Goal: Browse casually: Explore the website without a specific task or goal

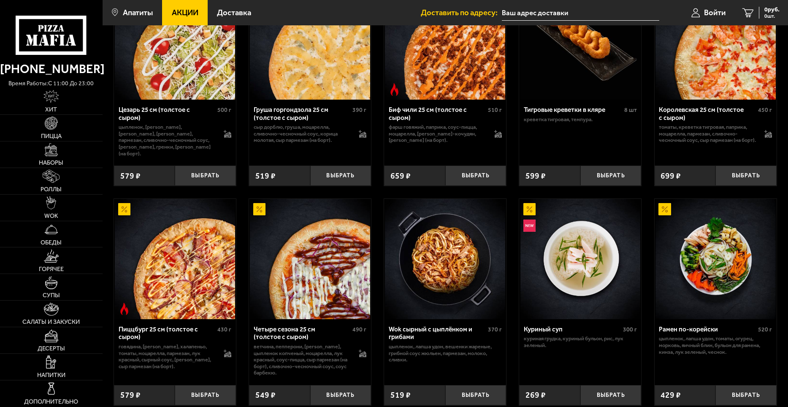
scroll to position [211, 0]
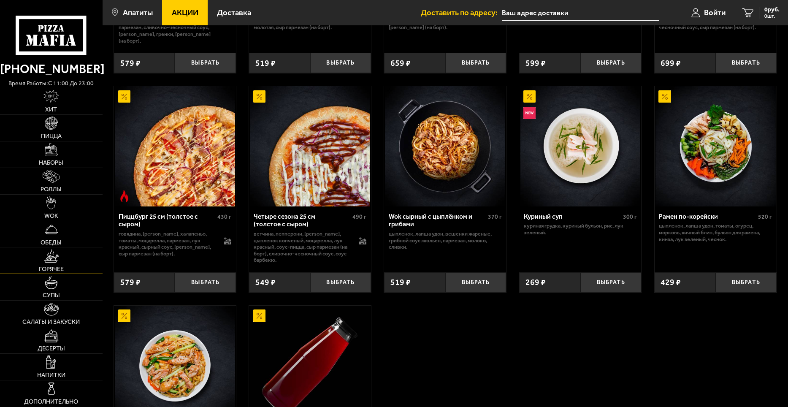
click at [61, 262] on link "Горячее" at bounding box center [51, 260] width 103 height 26
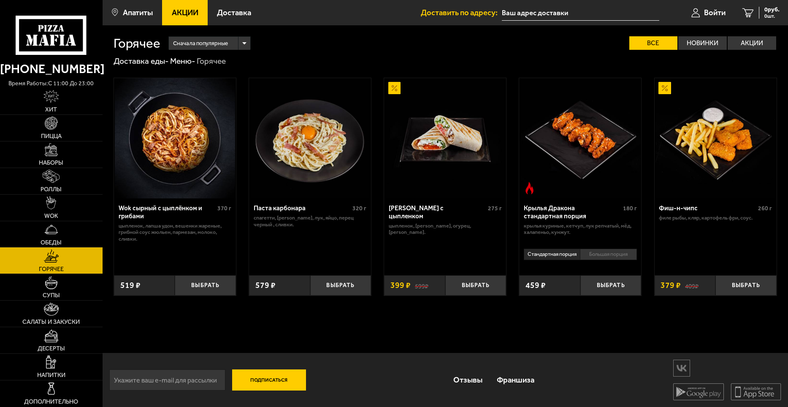
click at [688, 137] on img at bounding box center [716, 138] width 120 height 120
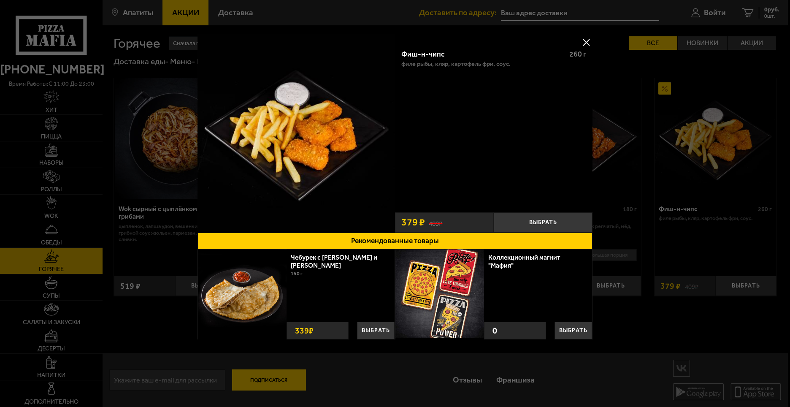
click at [581, 44] on button at bounding box center [586, 42] width 13 height 13
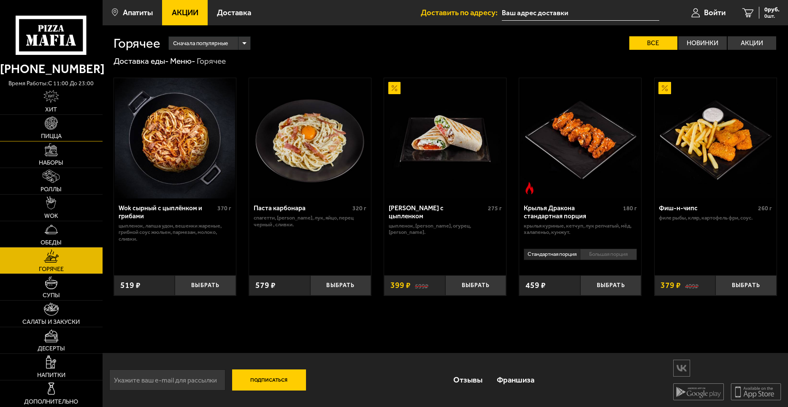
click at [48, 134] on span "Пицца" at bounding box center [51, 136] width 21 height 6
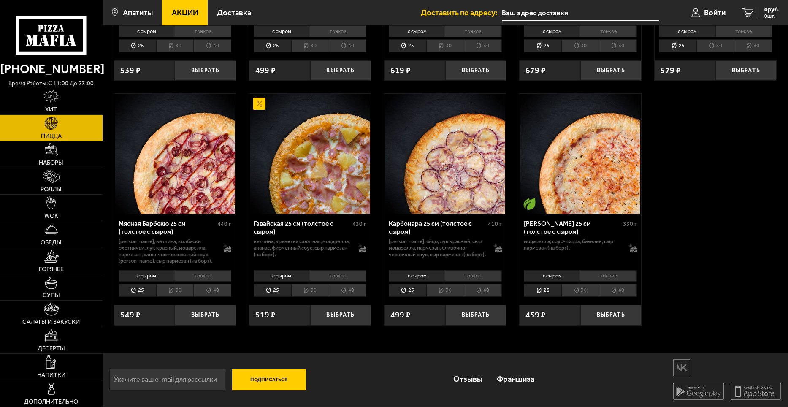
scroll to position [1263, 0]
click at [38, 154] on link "Наборы" at bounding box center [51, 154] width 103 height 26
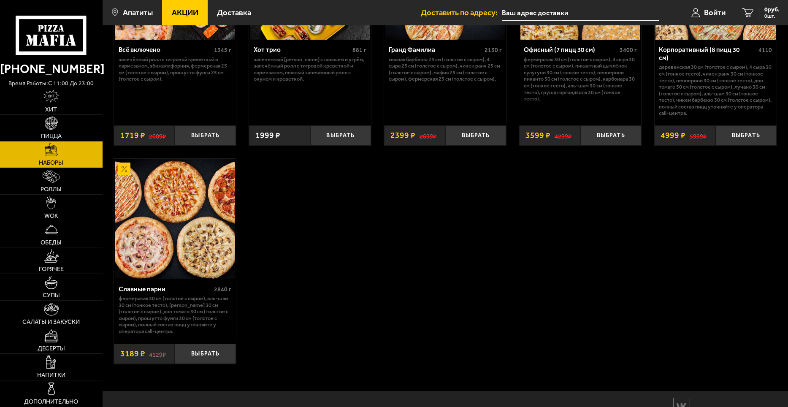
scroll to position [571, 0]
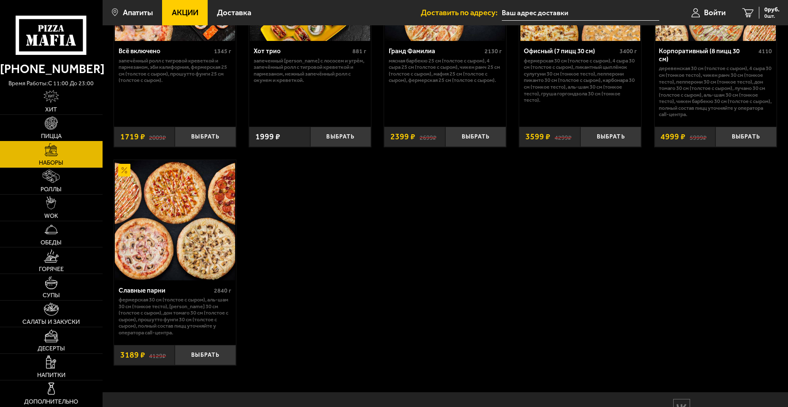
click at [52, 131] on link "Пицца" at bounding box center [51, 128] width 103 height 26
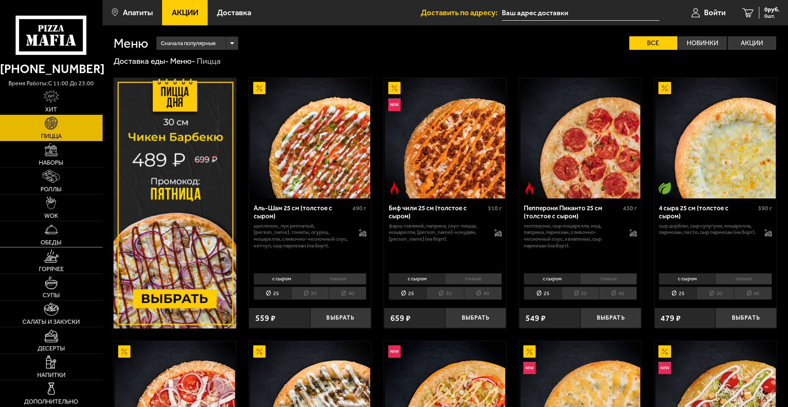
click at [55, 237] on link "Обеды" at bounding box center [51, 234] width 103 height 26
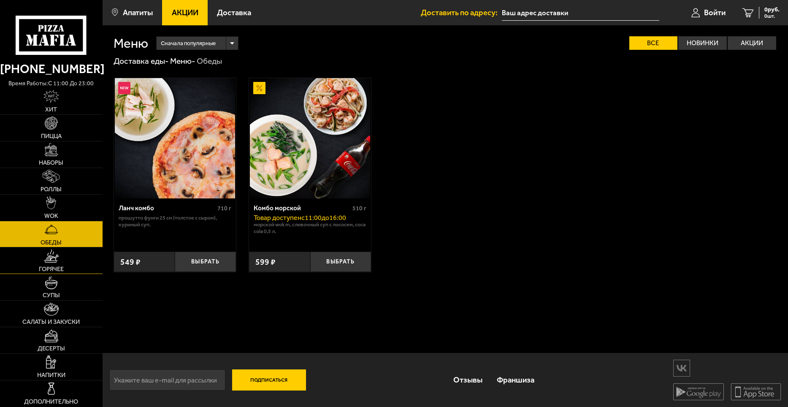
click at [61, 262] on link "Горячее" at bounding box center [51, 260] width 103 height 26
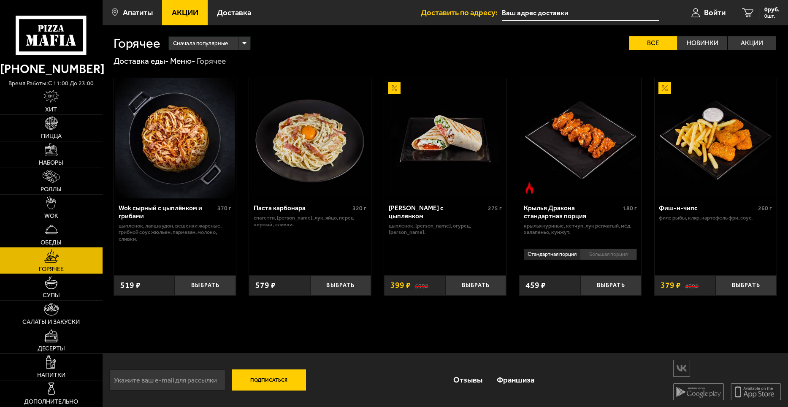
click at [710, 142] on img at bounding box center [716, 138] width 120 height 120
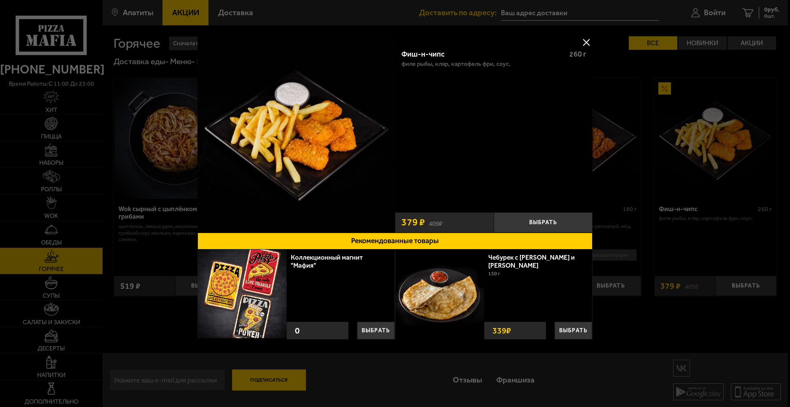
click at [42, 326] on div at bounding box center [395, 203] width 790 height 407
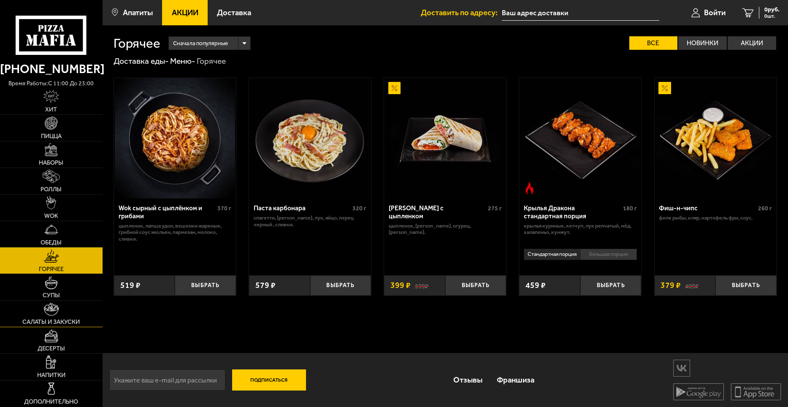
click at [59, 323] on span "Салаты и закуски" at bounding box center [50, 322] width 57 height 6
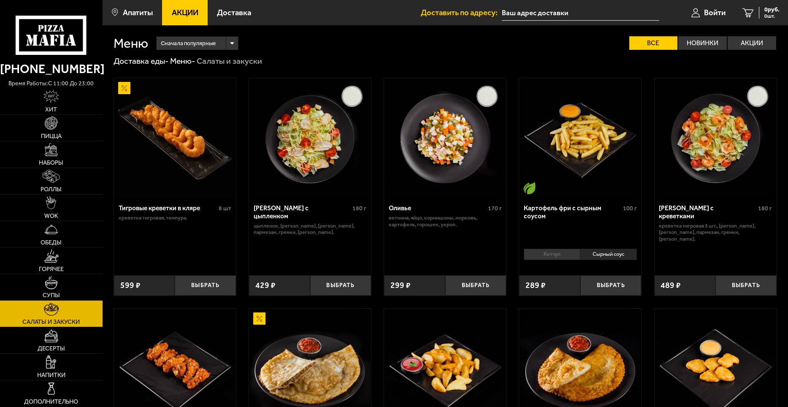
click at [610, 87] on img at bounding box center [581, 138] width 120 height 120
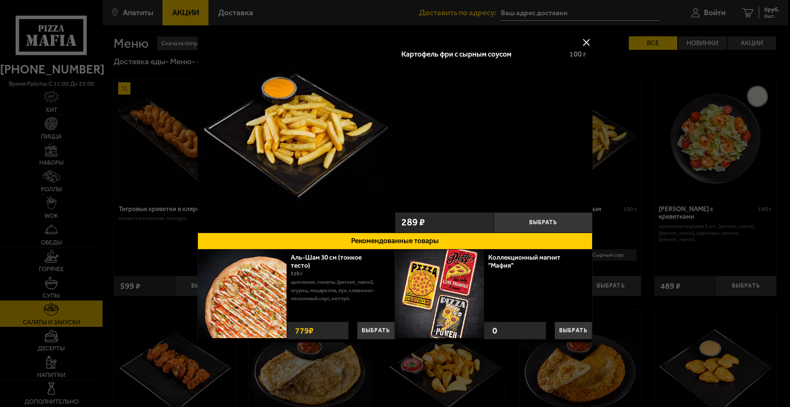
click at [587, 41] on button at bounding box center [586, 42] width 13 height 13
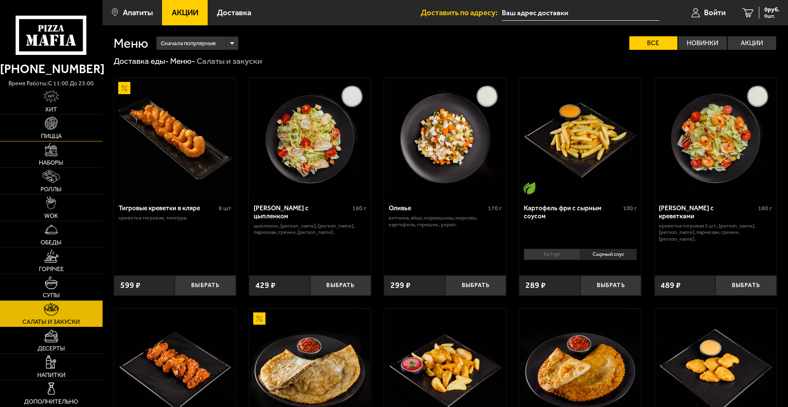
click at [68, 128] on link "Пицца" at bounding box center [51, 128] width 103 height 26
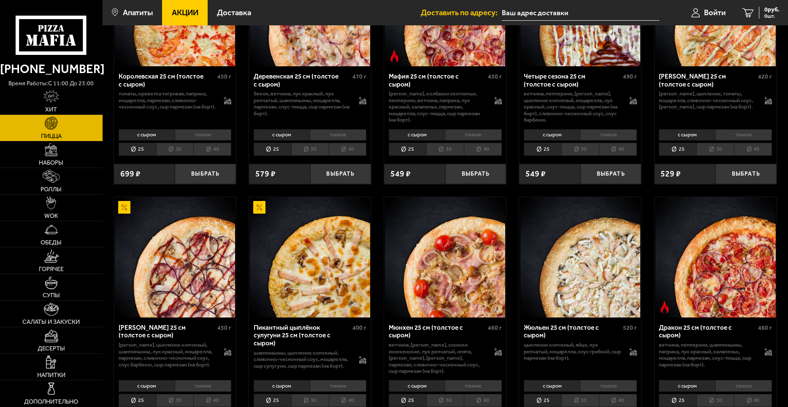
scroll to position [883, 0]
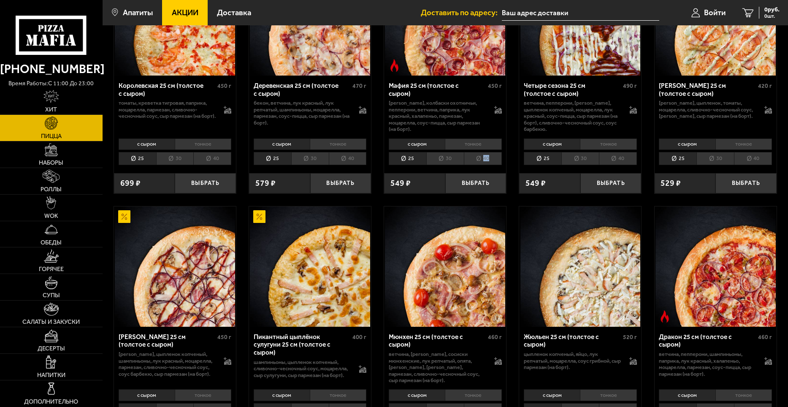
click at [499, 165] on li "40" at bounding box center [483, 158] width 38 height 13
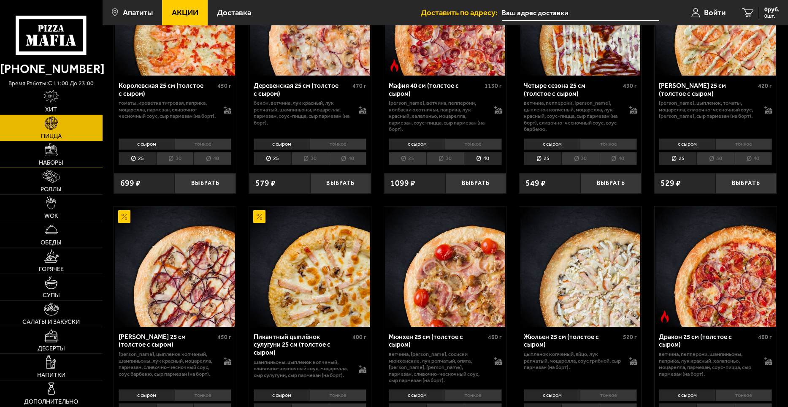
click at [58, 161] on span "Наборы" at bounding box center [51, 163] width 24 height 6
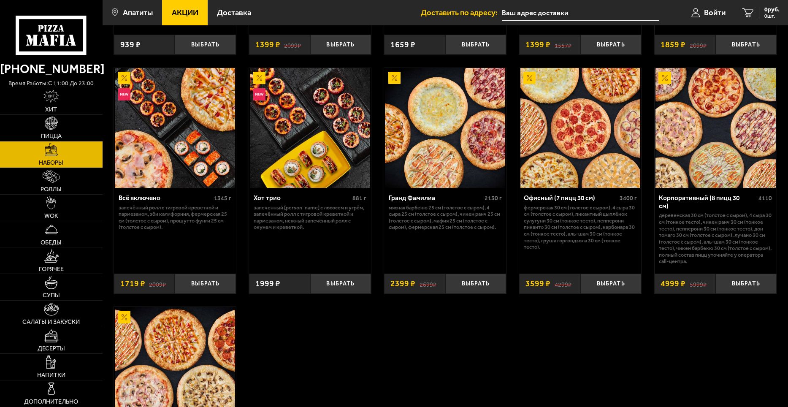
scroll to position [464, 0]
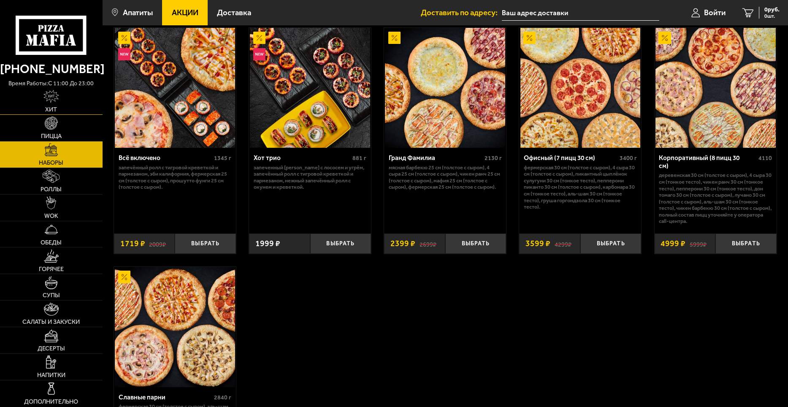
click at [52, 105] on link "Хит" at bounding box center [51, 101] width 103 height 26
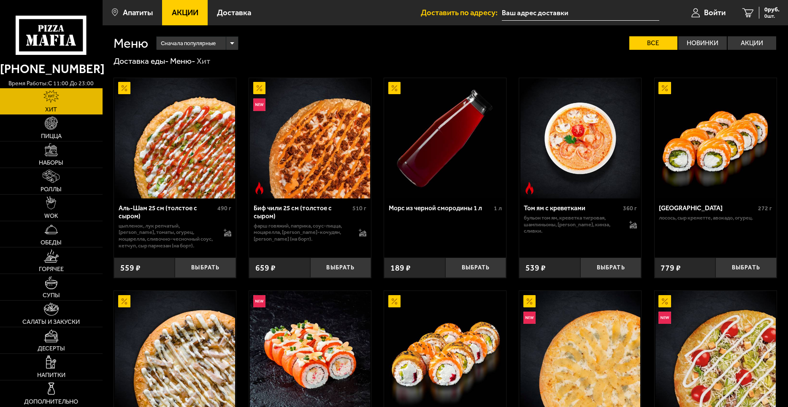
click at [578, 9] on input "text" at bounding box center [580, 13] width 157 height 16
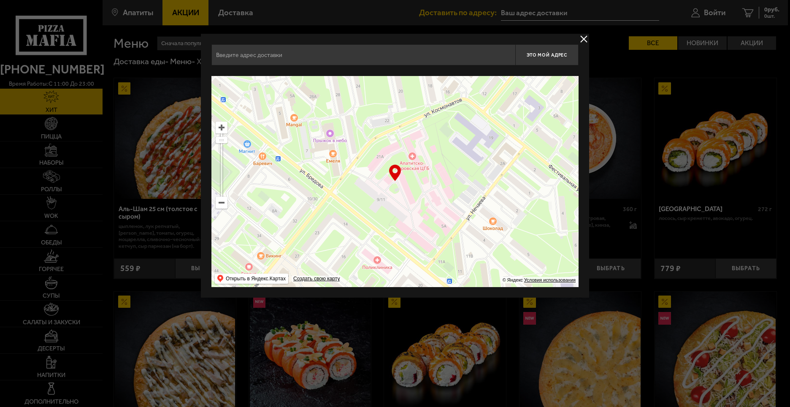
click at [584, 39] on button "delivery type" at bounding box center [584, 39] width 11 height 11
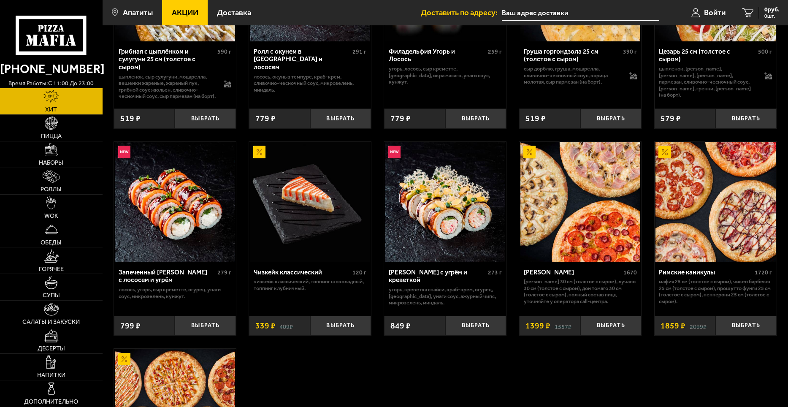
scroll to position [380, 0]
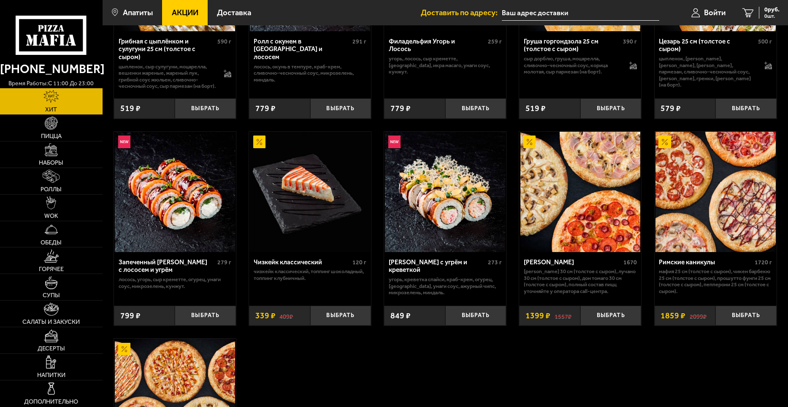
click at [708, 242] on img at bounding box center [716, 192] width 120 height 120
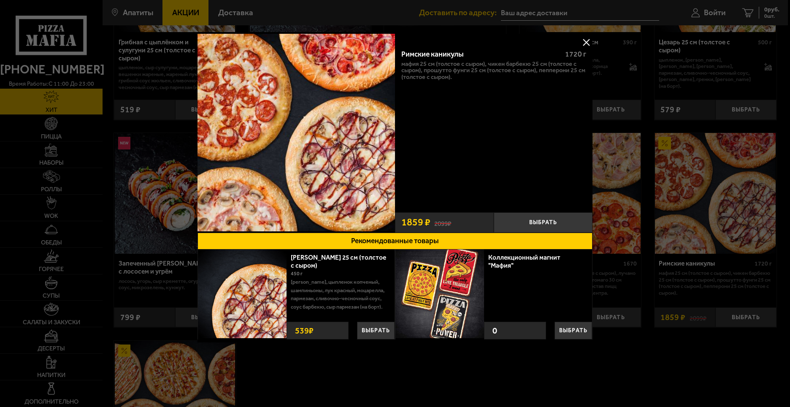
click at [587, 42] on button at bounding box center [586, 42] width 13 height 13
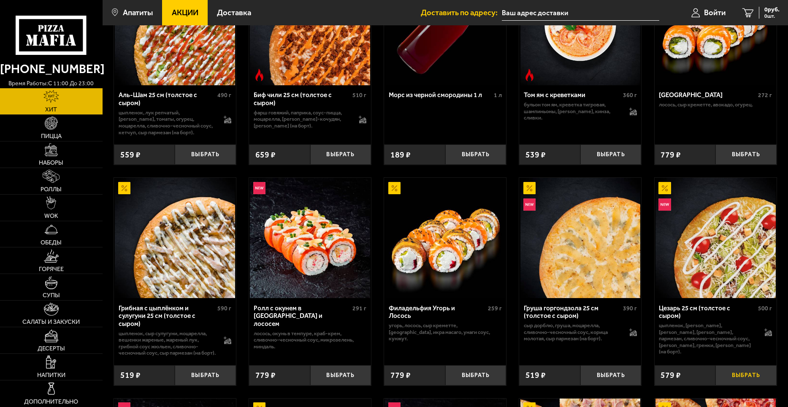
scroll to position [101, 0]
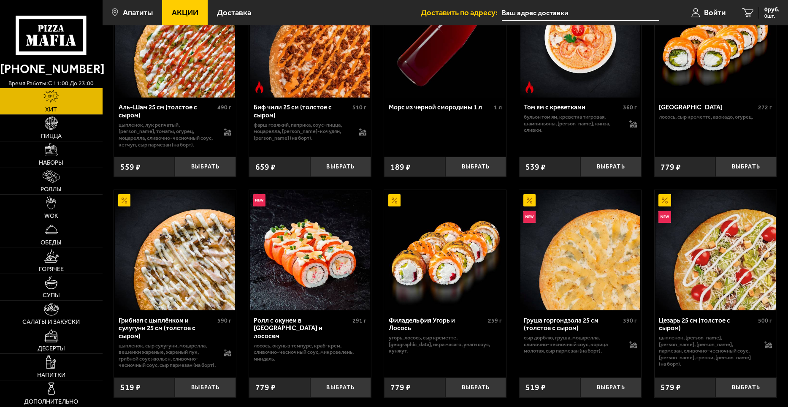
click at [71, 209] on link "WOK" at bounding box center [51, 208] width 103 height 26
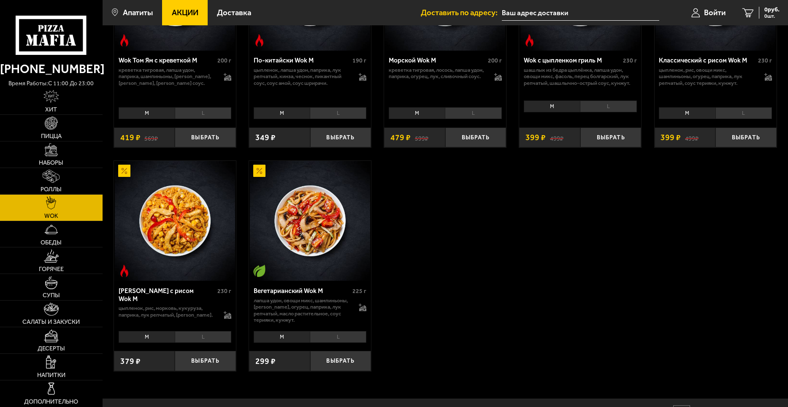
scroll to position [472, 0]
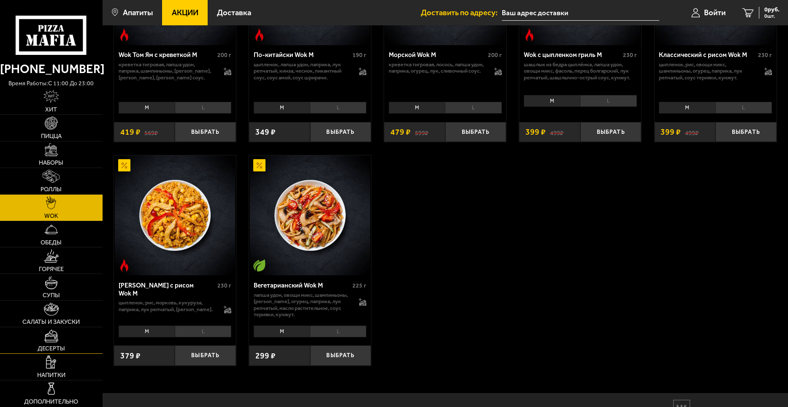
click at [64, 345] on span "Десерты" at bounding box center [51, 348] width 27 height 6
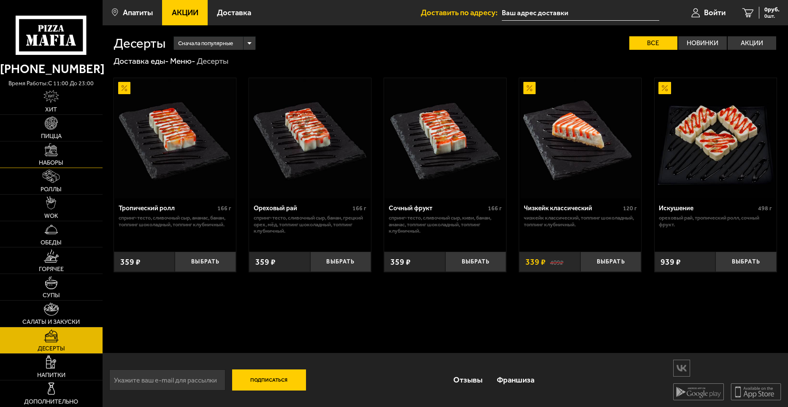
click at [55, 155] on img at bounding box center [51, 149] width 13 height 13
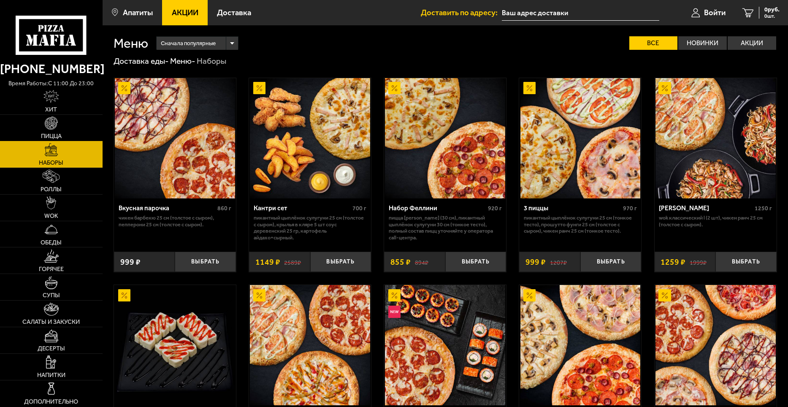
click at [52, 126] on img at bounding box center [51, 123] width 13 height 13
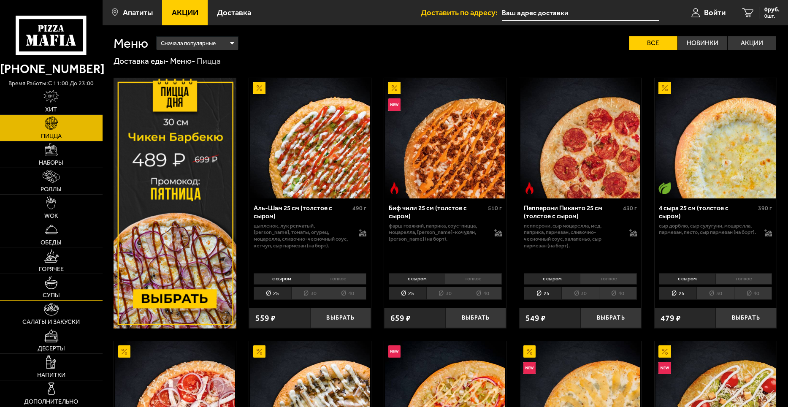
click at [54, 278] on img at bounding box center [51, 282] width 13 height 13
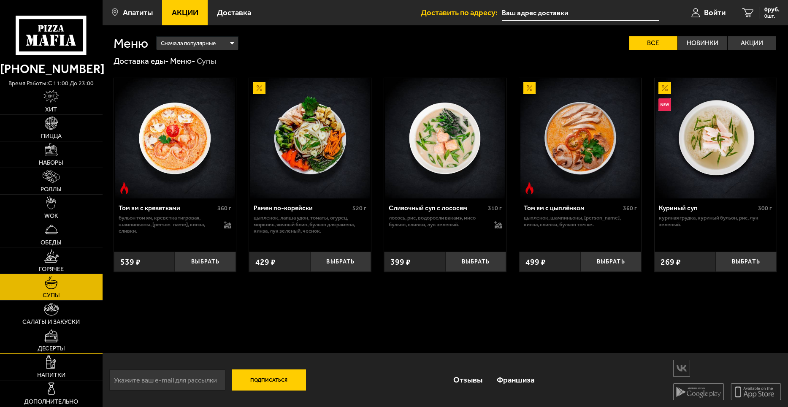
scroll to position [0, 0]
click at [54, 337] on img at bounding box center [51, 335] width 14 height 13
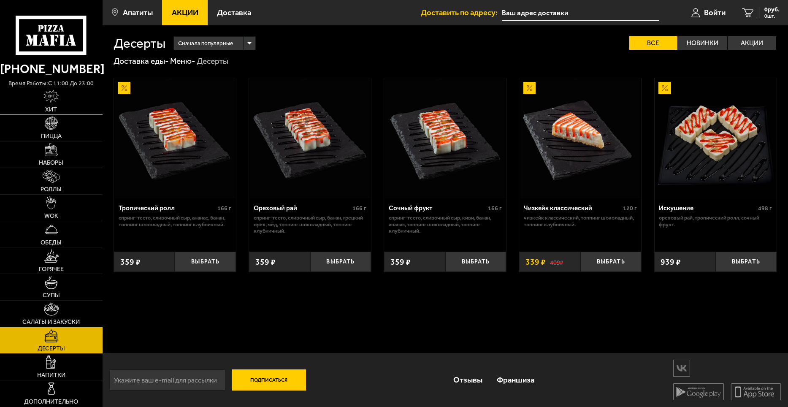
click at [52, 104] on link "Хит" at bounding box center [51, 101] width 103 height 26
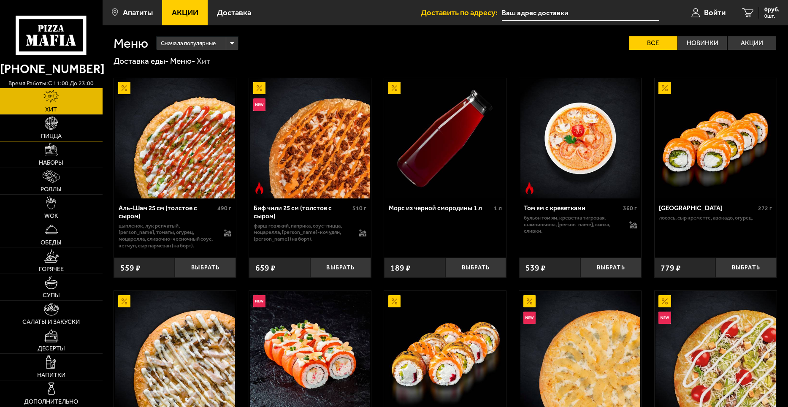
click at [52, 128] on img at bounding box center [51, 123] width 13 height 13
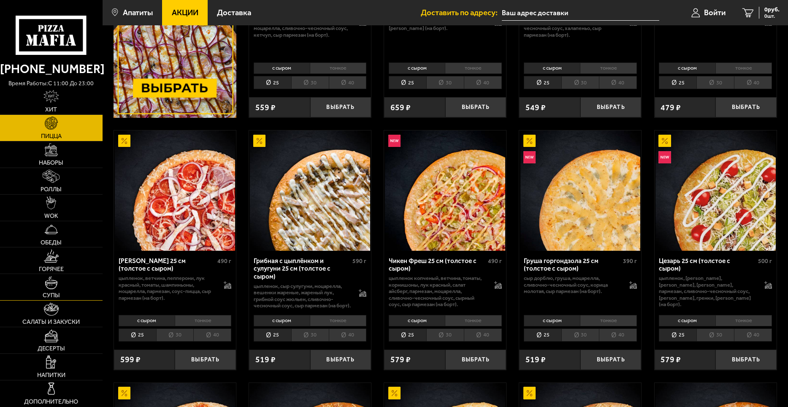
scroll to position [211, 0]
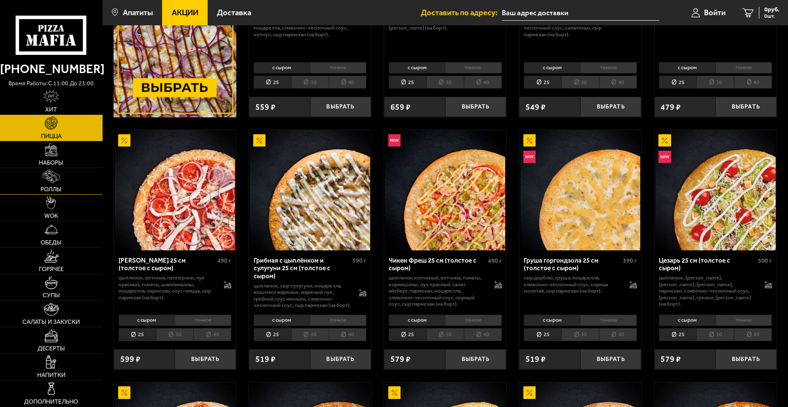
click at [51, 183] on img at bounding box center [51, 176] width 17 height 13
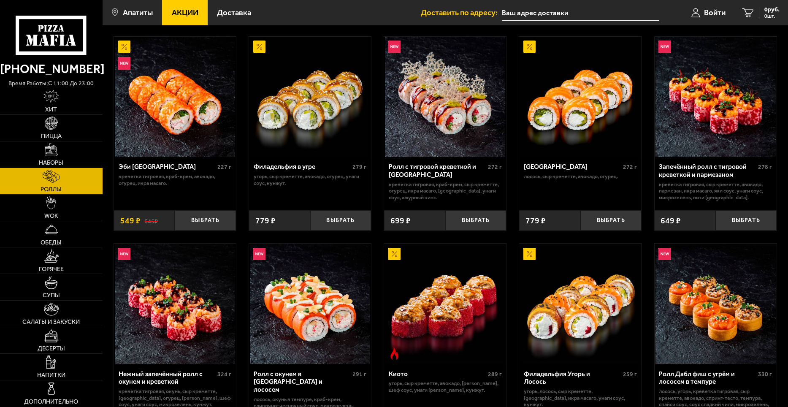
scroll to position [42, 0]
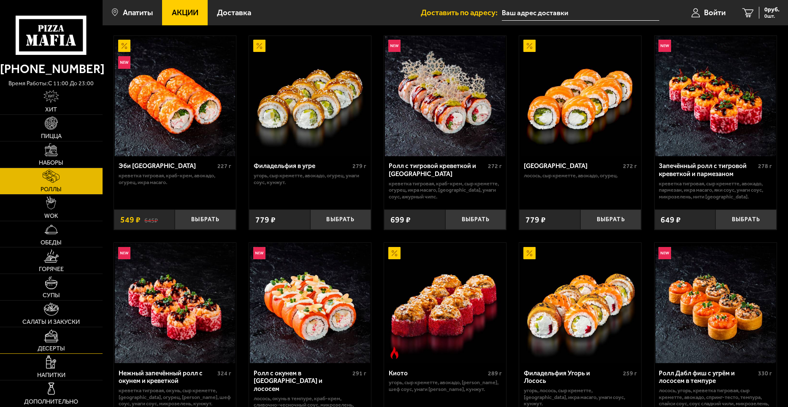
click at [46, 343] on link "Десерты" at bounding box center [51, 340] width 103 height 26
